Goal: Task Accomplishment & Management: Use online tool/utility

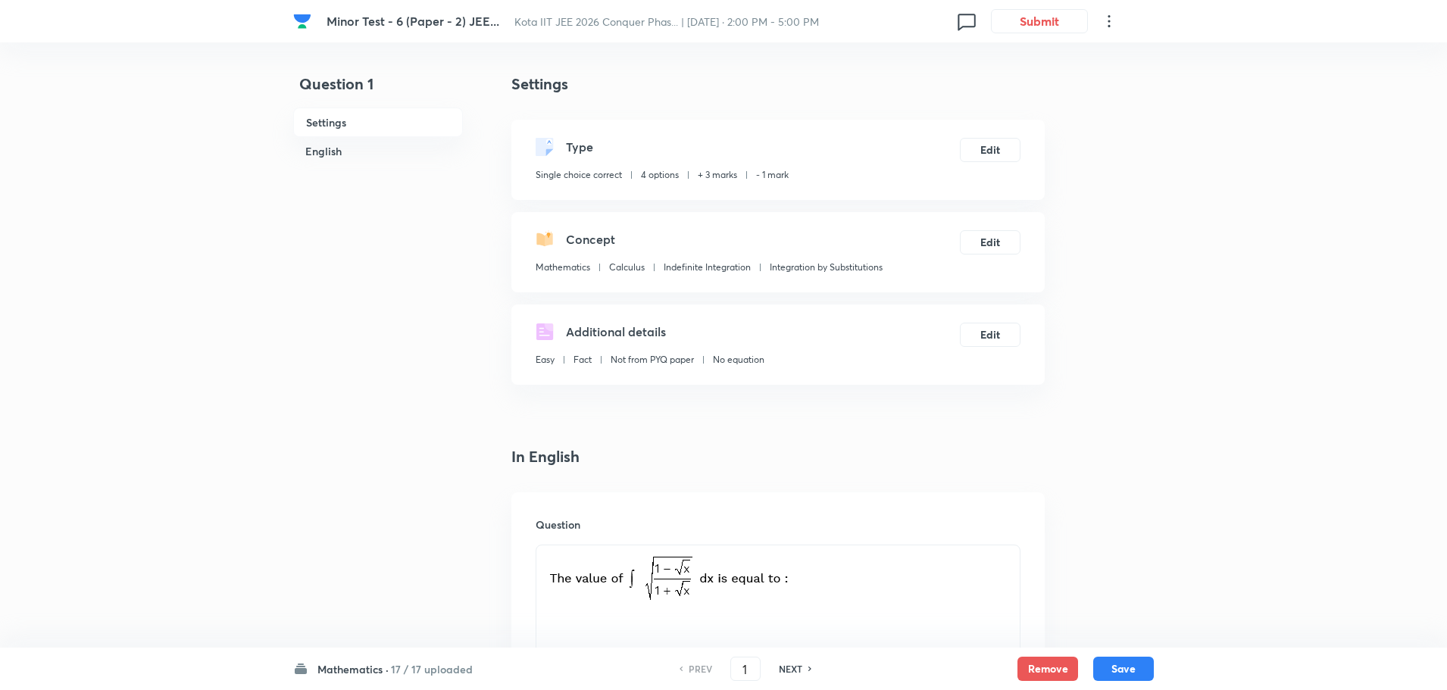
click at [668, 27] on span "Kota IIT JEE 2026 Conquer Phas... | [DATE] · 2:00 PM - 5:00 PM" at bounding box center [666, 21] width 305 height 14
